Goal: Complete application form

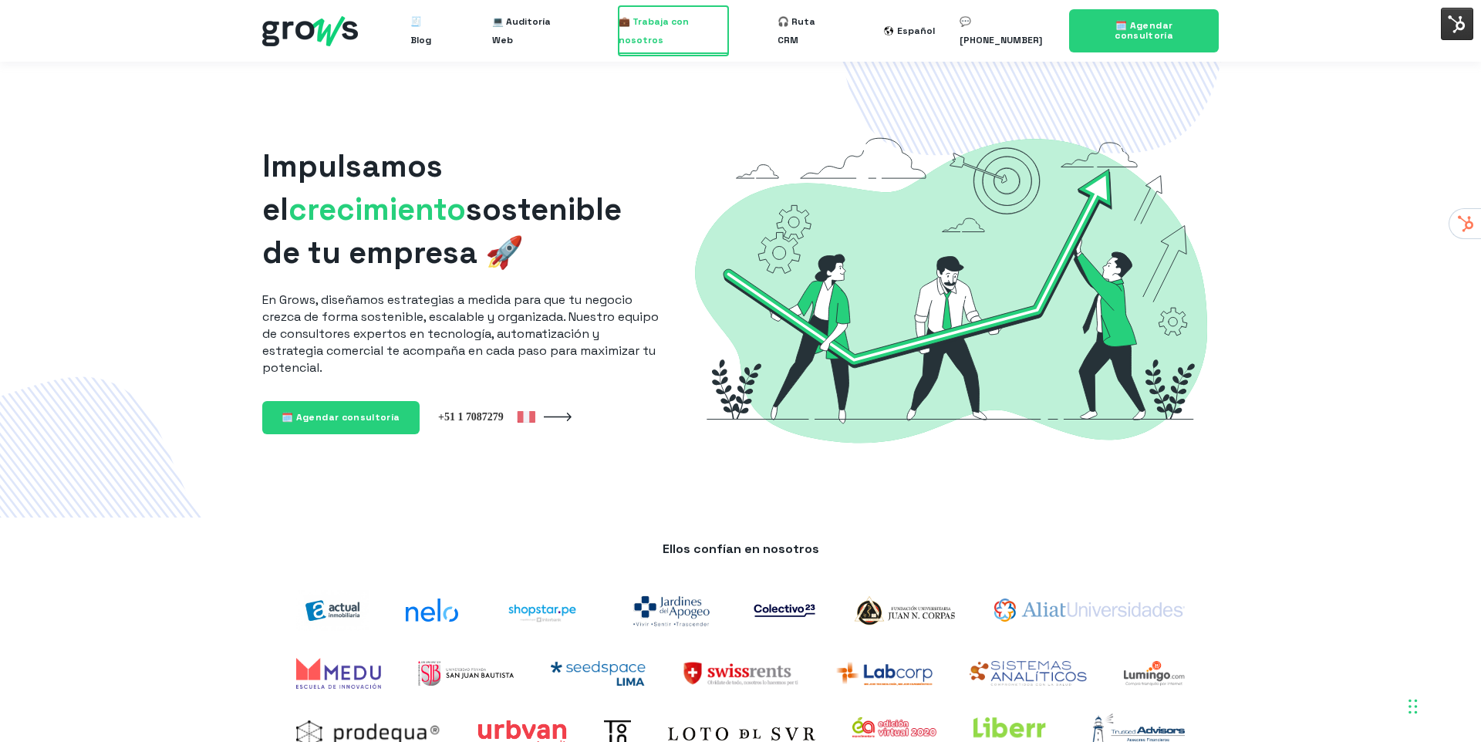
click at [681, 15] on span "💼 Trabaja con nosotros" at bounding box center [674, 30] width 110 height 49
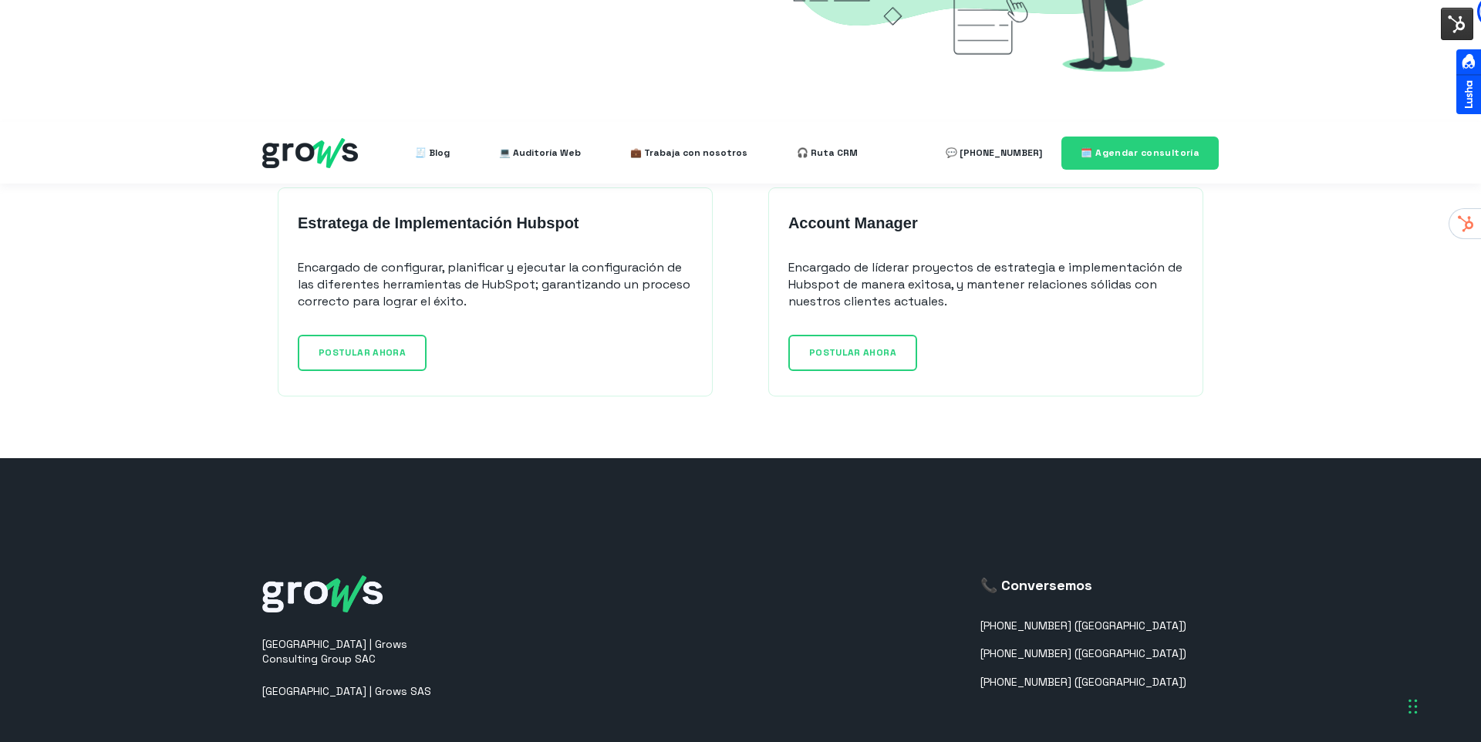
scroll to position [1291, 0]
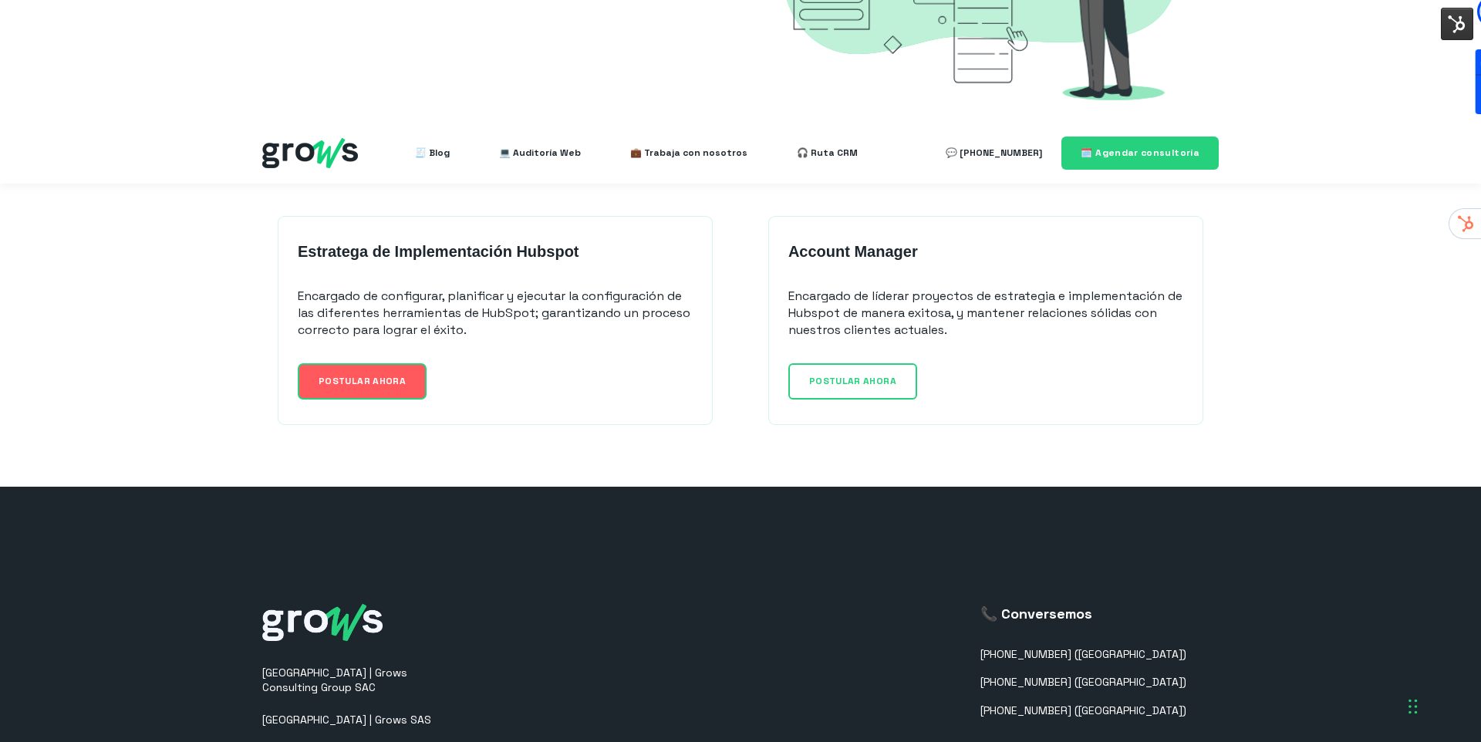
click at [381, 375] on span "POSTULAR AHORA" at bounding box center [362, 381] width 87 height 12
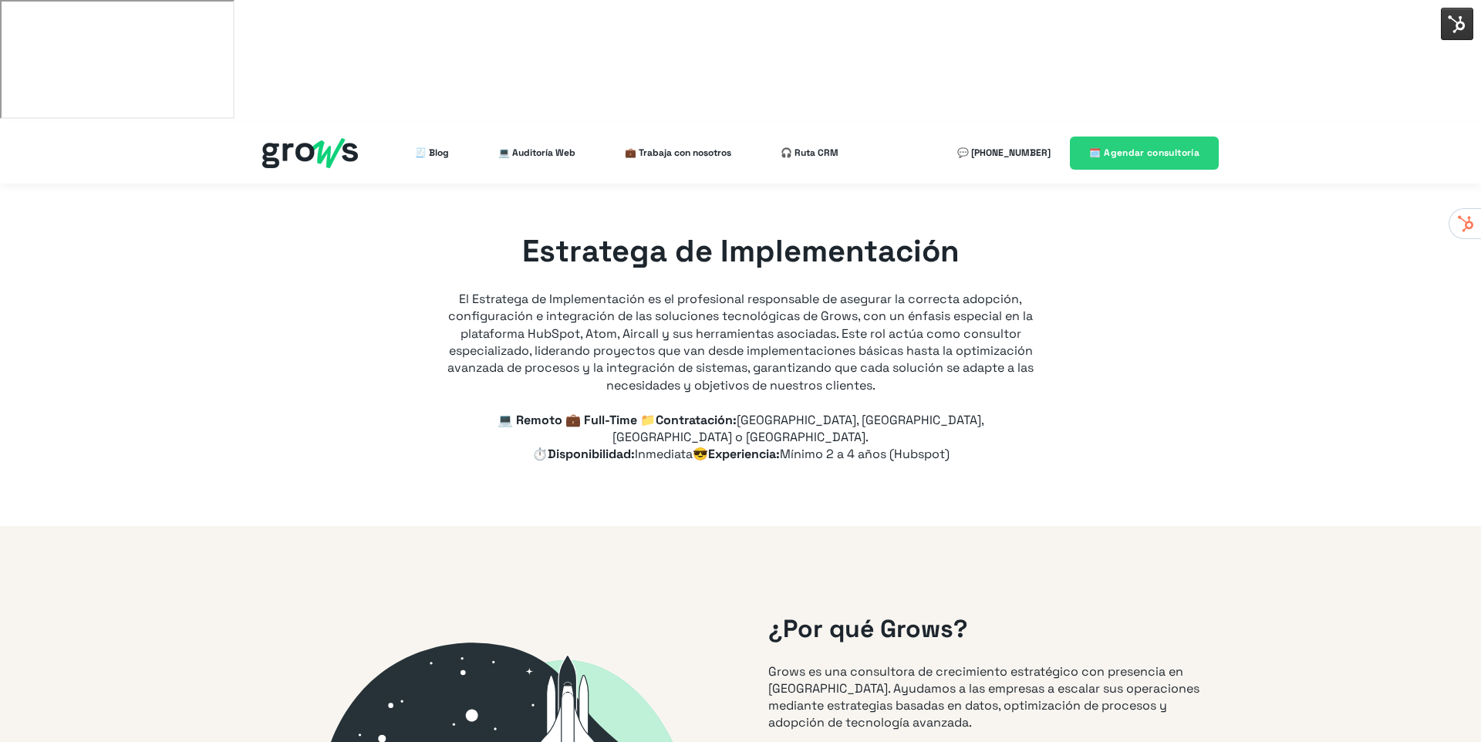
type input "+51"
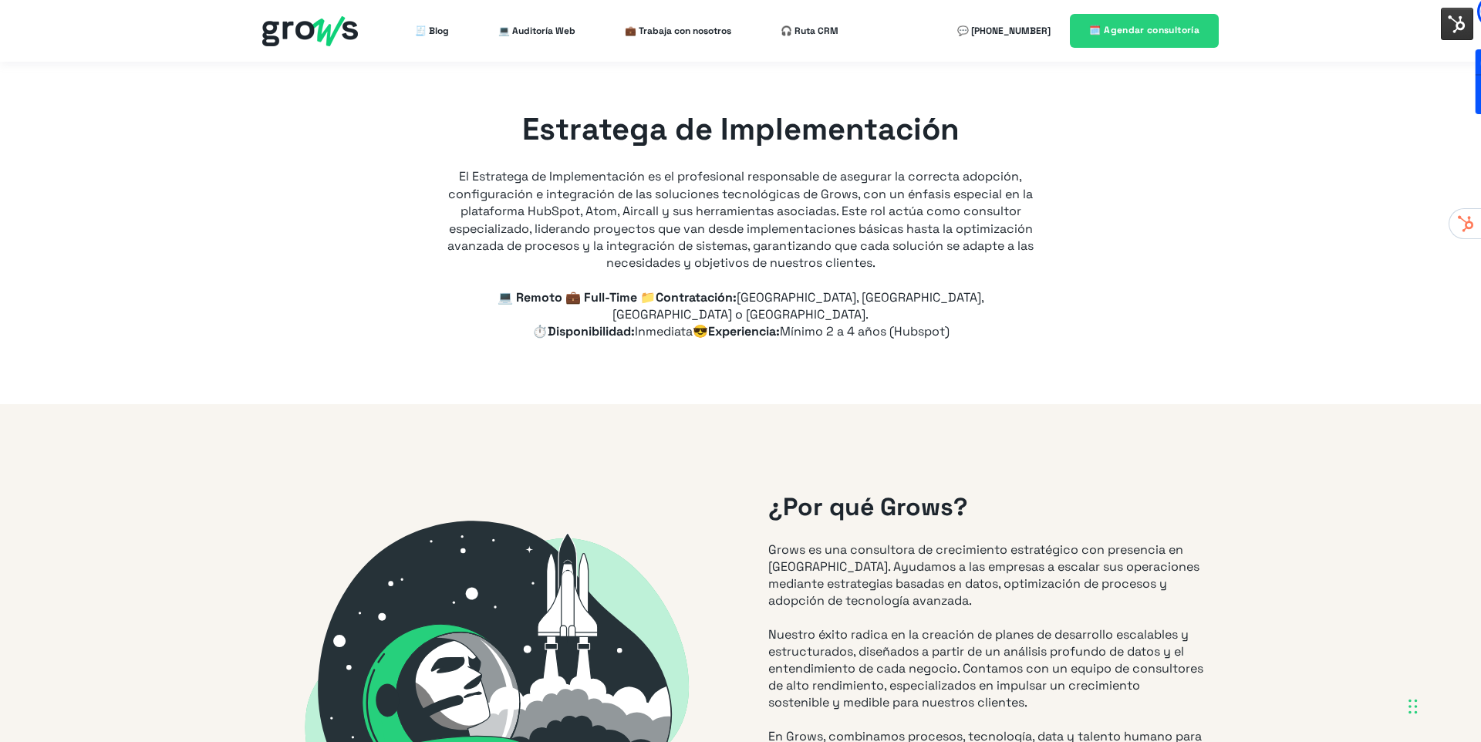
click at [702, 302] on p "💻 Remoto 💼 Full-Time 📁Contratación: Perú, Colombia, México o Ecuador. ⏱️Disponi…" at bounding box center [740, 314] width 586 height 51
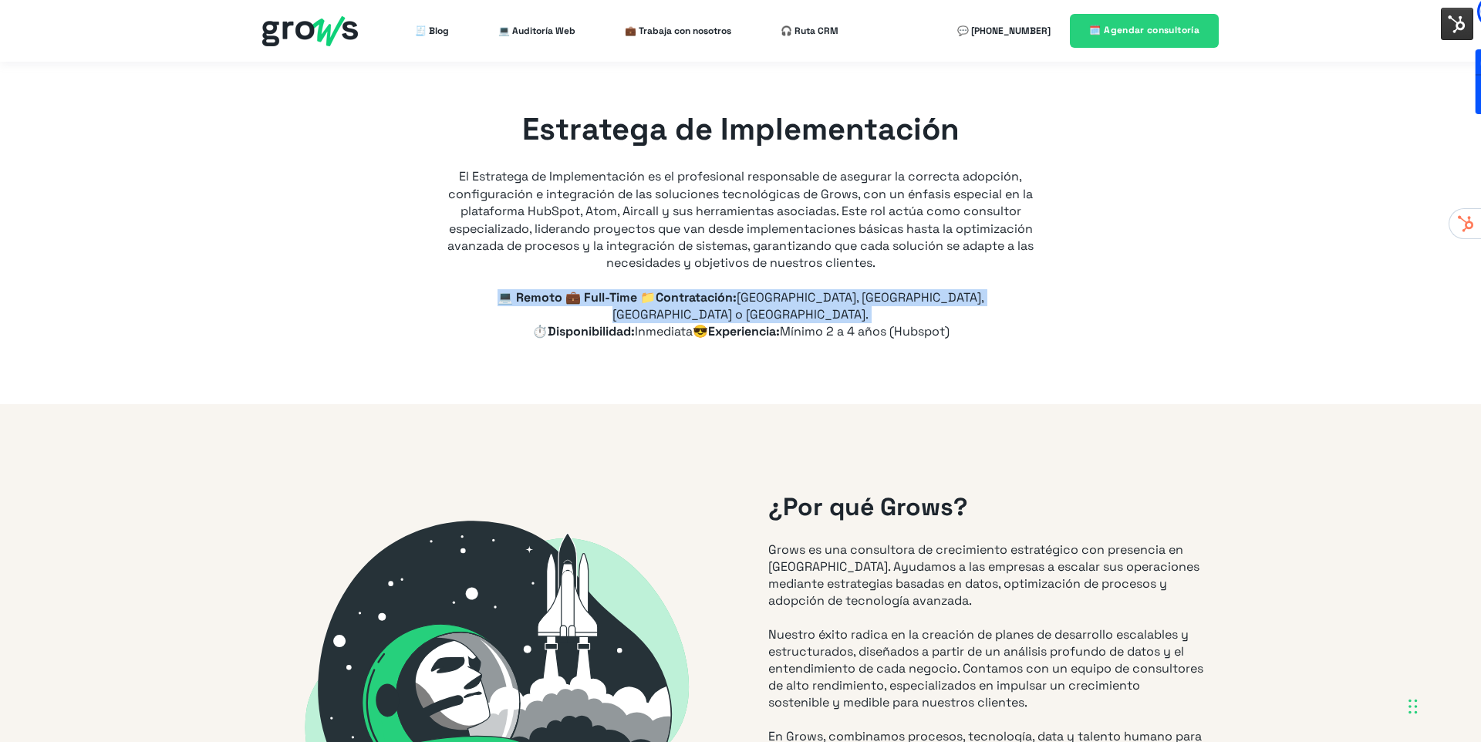
click at [702, 302] on p "💻 Remoto 💼 Full-Time 📁Contratación: Perú, Colombia, México o Ecuador. ⏱️Disponi…" at bounding box center [740, 314] width 586 height 51
copy p "💻 Remoto 💼 Full-Time 📁Contratación: Perú, Colombia, México o Ecuador."
